Goal: Transaction & Acquisition: Book appointment/travel/reservation

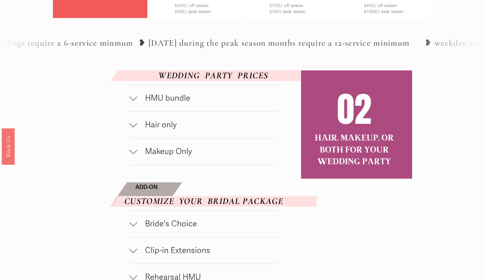
scroll to position [302, 0]
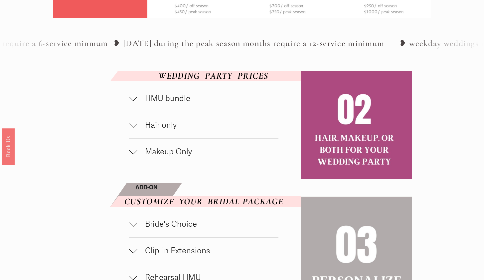
click at [136, 102] on div at bounding box center [133, 99] width 8 height 8
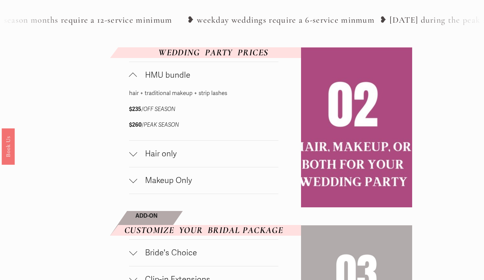
scroll to position [326, 0]
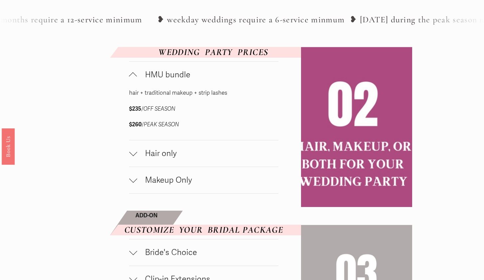
click at [133, 156] on div at bounding box center [133, 152] width 8 height 8
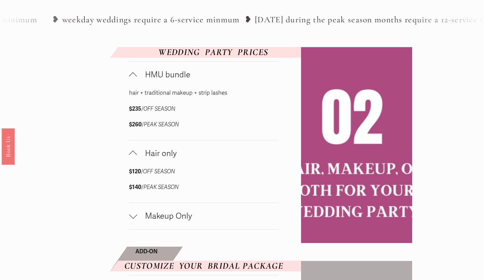
click at [133, 218] on div at bounding box center [133, 214] width 8 height 8
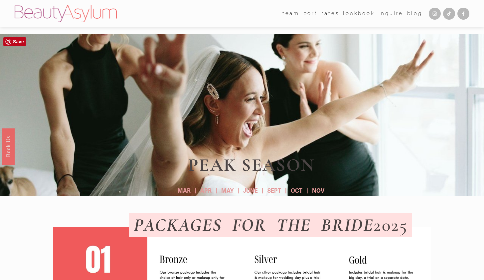
scroll to position [0, 0]
click at [353, 14] on link "Lookbook" at bounding box center [359, 13] width 32 height 10
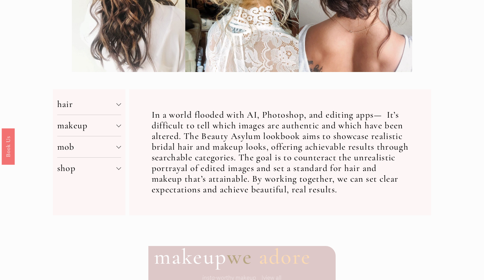
scroll to position [188, 0]
click at [116, 126] on div at bounding box center [118, 124] width 5 height 5
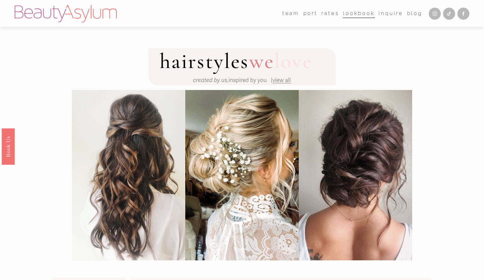
scroll to position [0, 0]
click at [328, 13] on link "Rates" at bounding box center [330, 13] width 18 height 10
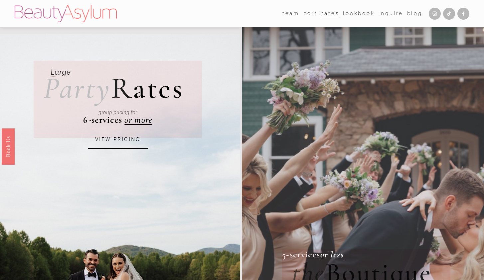
click at [293, 12] on span "team" at bounding box center [291, 13] width 17 height 9
click at [0, 0] on link "Charlotte" at bounding box center [0, 0] width 0 height 0
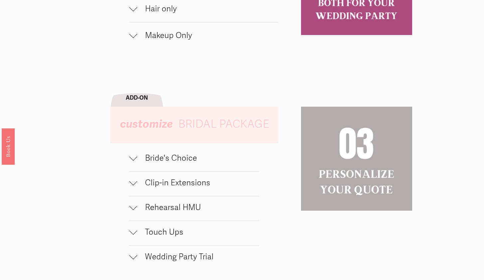
scroll to position [552, 0]
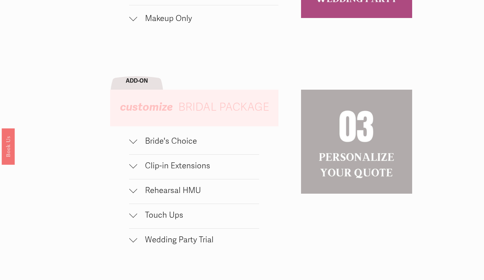
click at [177, 220] on span "Touch Ups" at bounding box center [198, 215] width 122 height 10
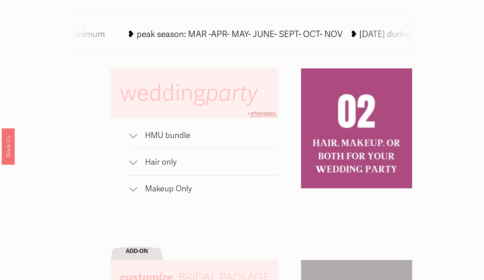
scroll to position [352, 0]
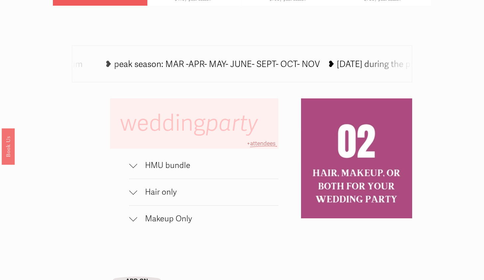
click at [178, 169] on span "HMU bundle" at bounding box center [207, 165] width 141 height 10
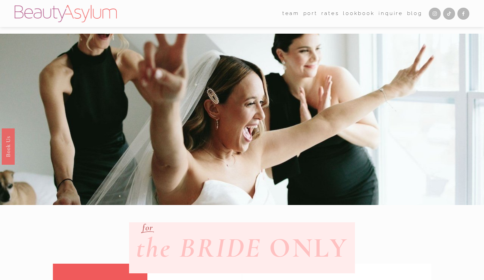
scroll to position [0, 0]
click at [8, 151] on link "Book Us" at bounding box center [8, 146] width 13 height 36
